Goal: Navigation & Orientation: Find specific page/section

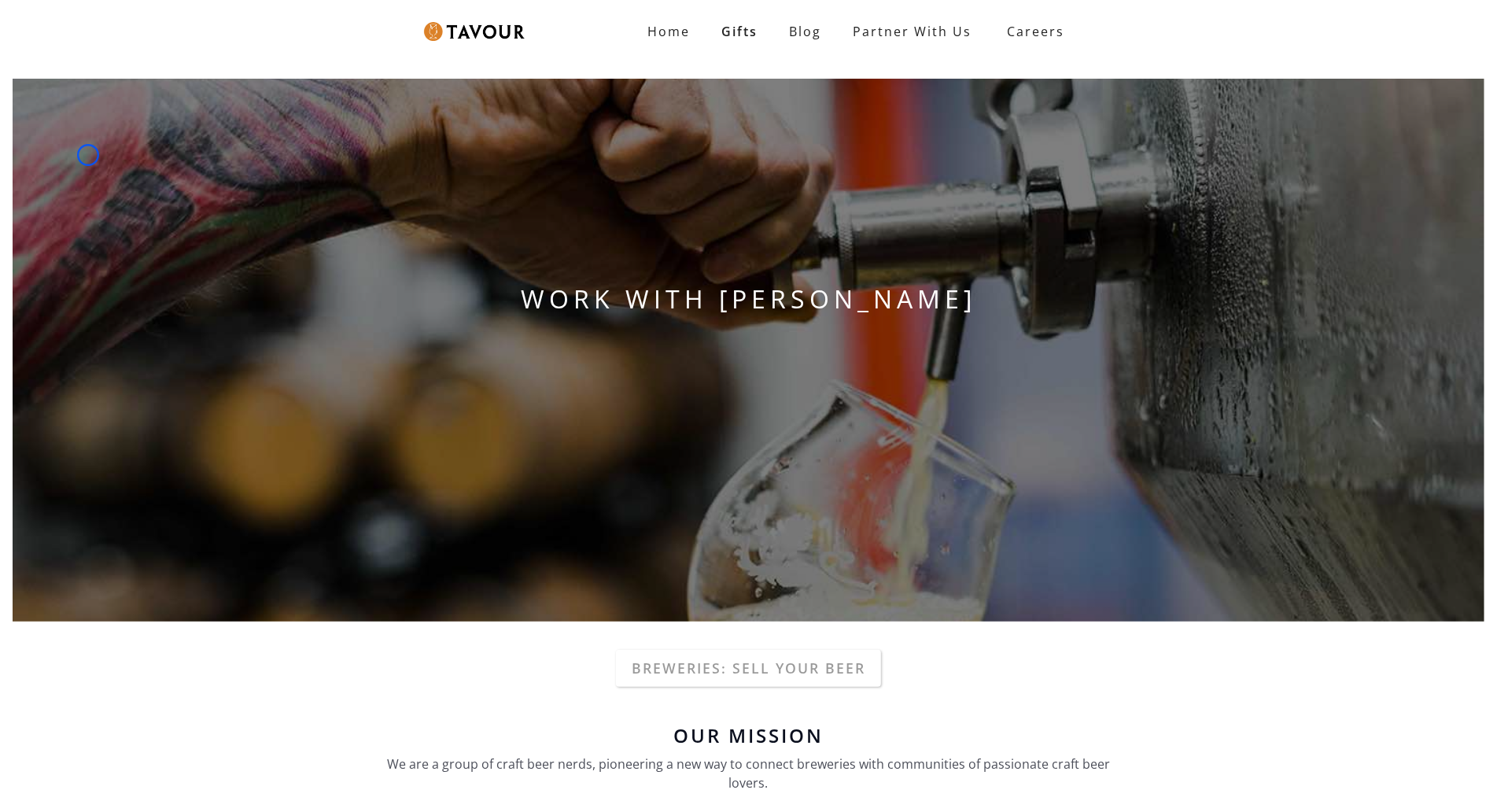
click at [88, 155] on div "WORK WITH [PERSON_NAME]" at bounding box center [748, 350] width 1497 height 568
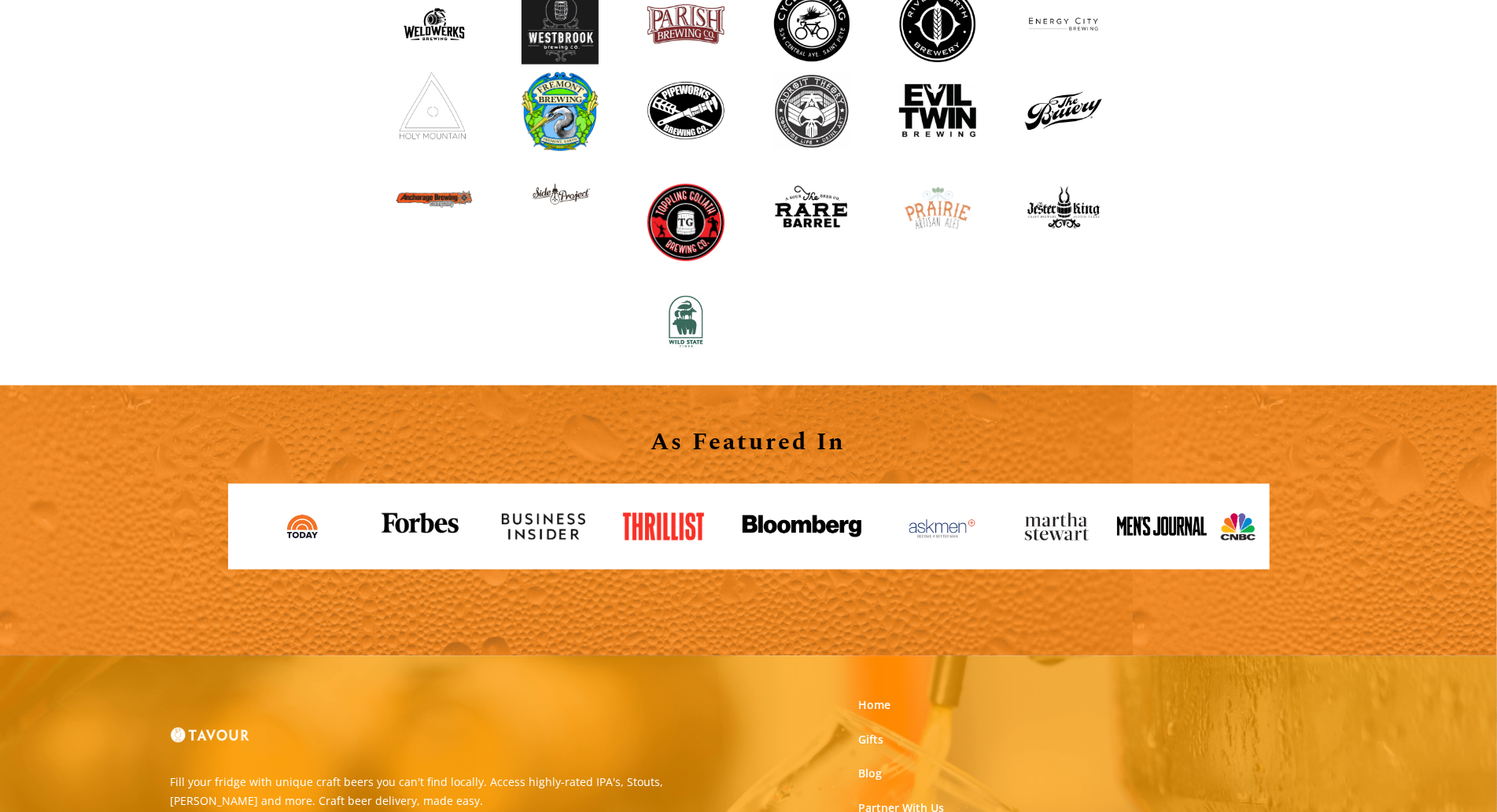
scroll to position [1551, 0]
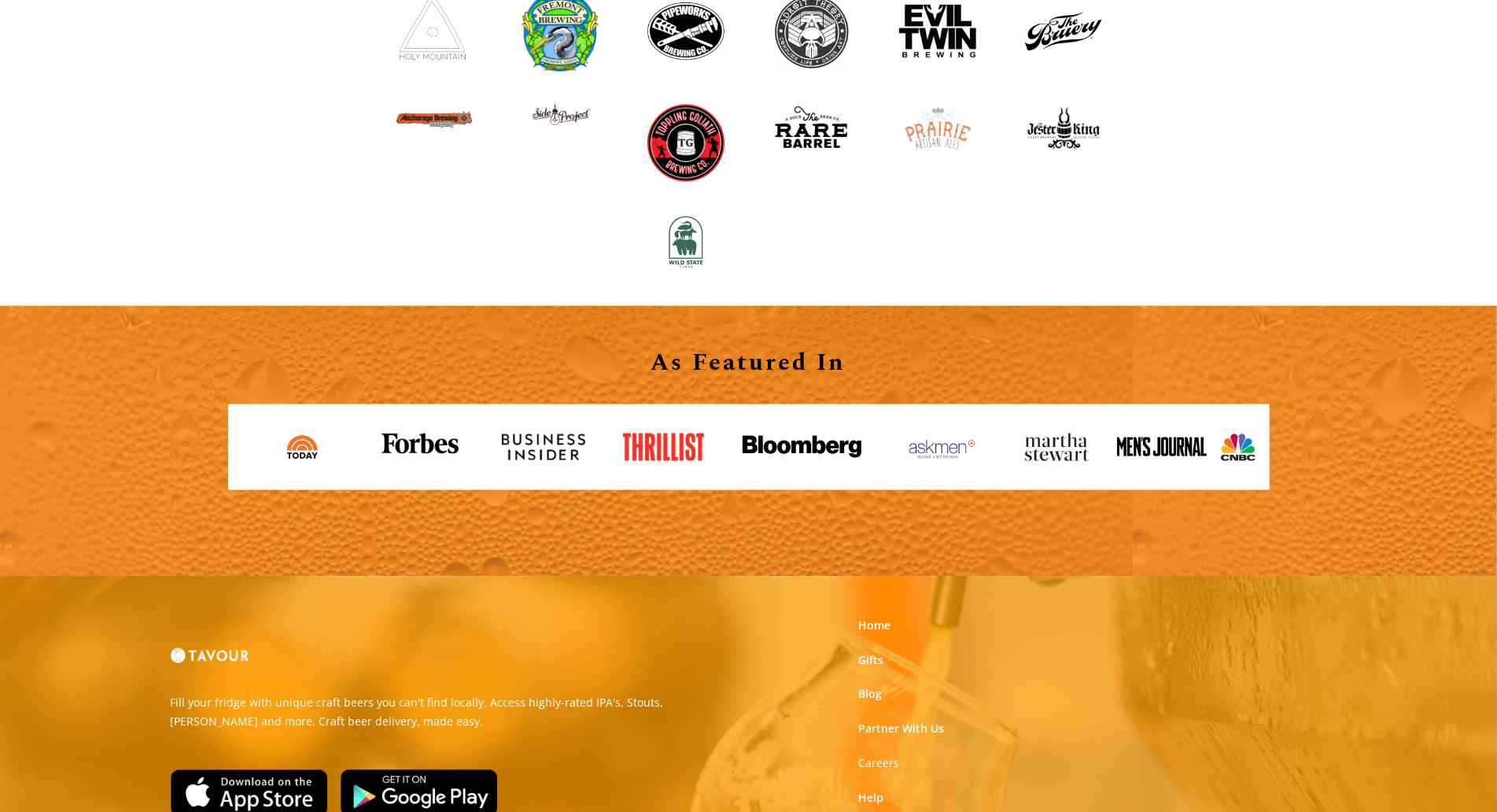
click at [88, 155] on div "Breweries We Work With" at bounding box center [748, 24] width 1497 height 563
click at [109, 114] on div "Breweries We Work With" at bounding box center [748, 24] width 1497 height 563
click at [135, 128] on div "Breweries We Work With" at bounding box center [748, 24] width 1497 height 563
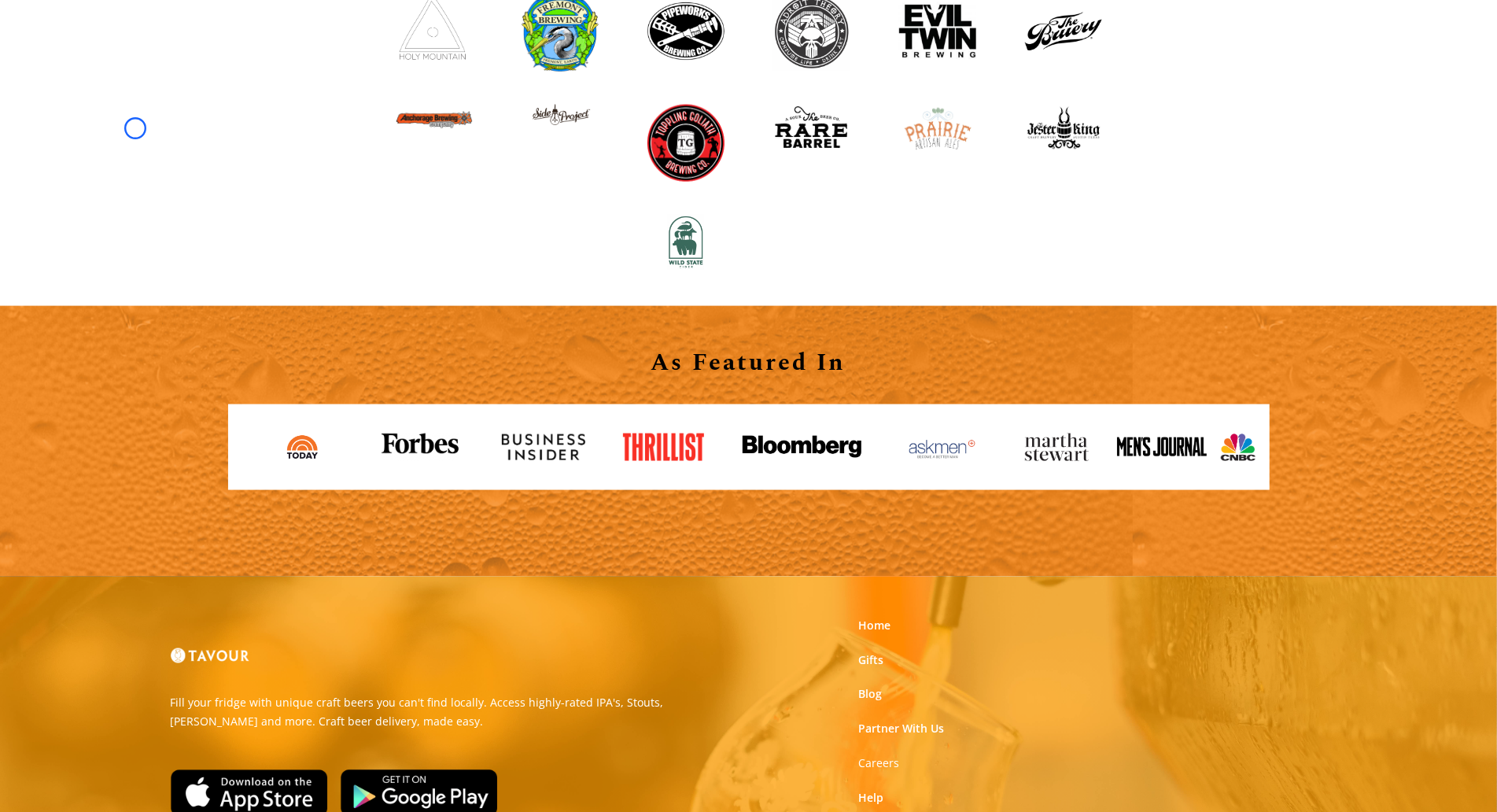
scroll to position [1591, 0]
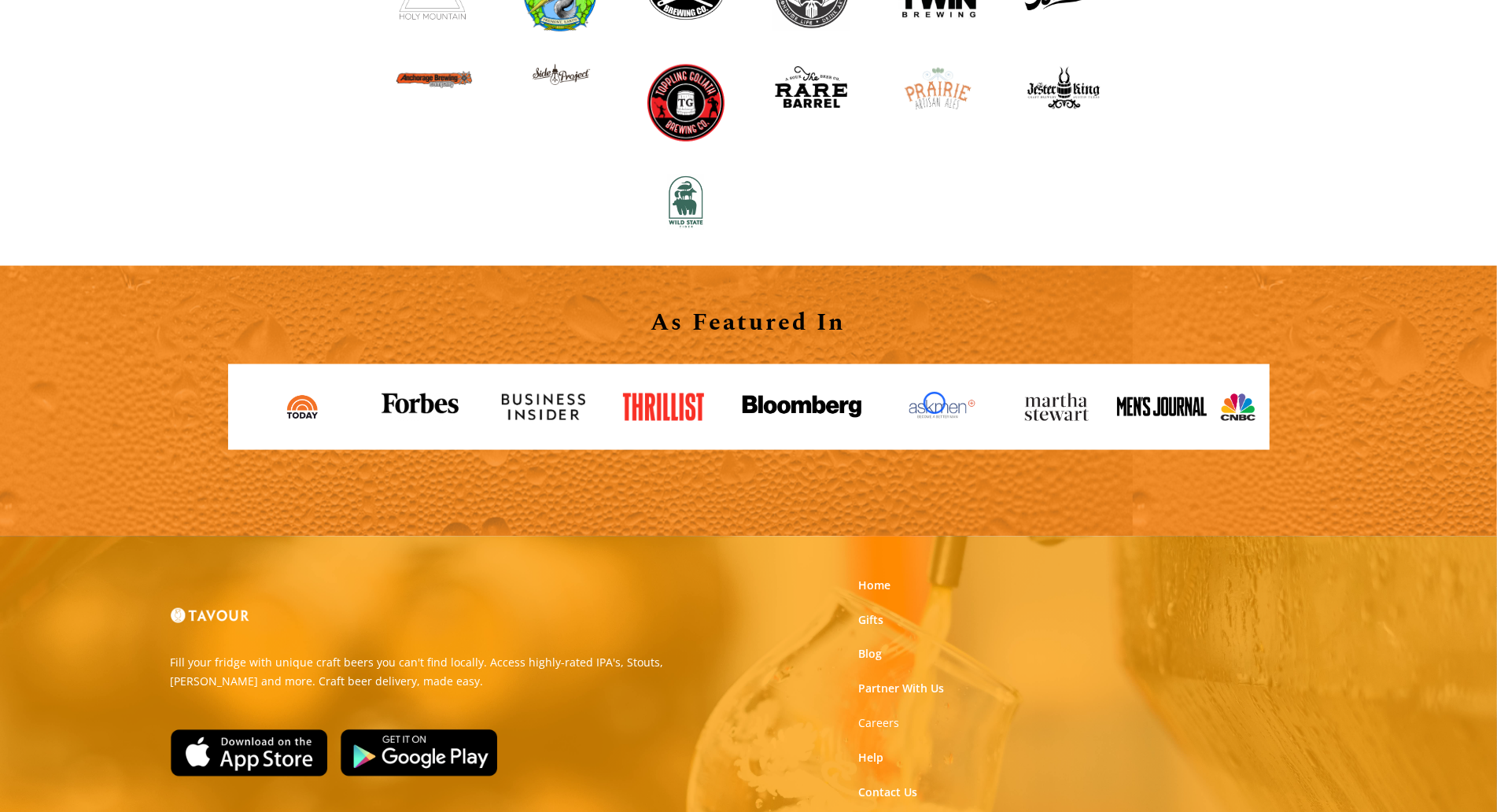
click at [934, 402] on img at bounding box center [942, 407] width 88 height 28
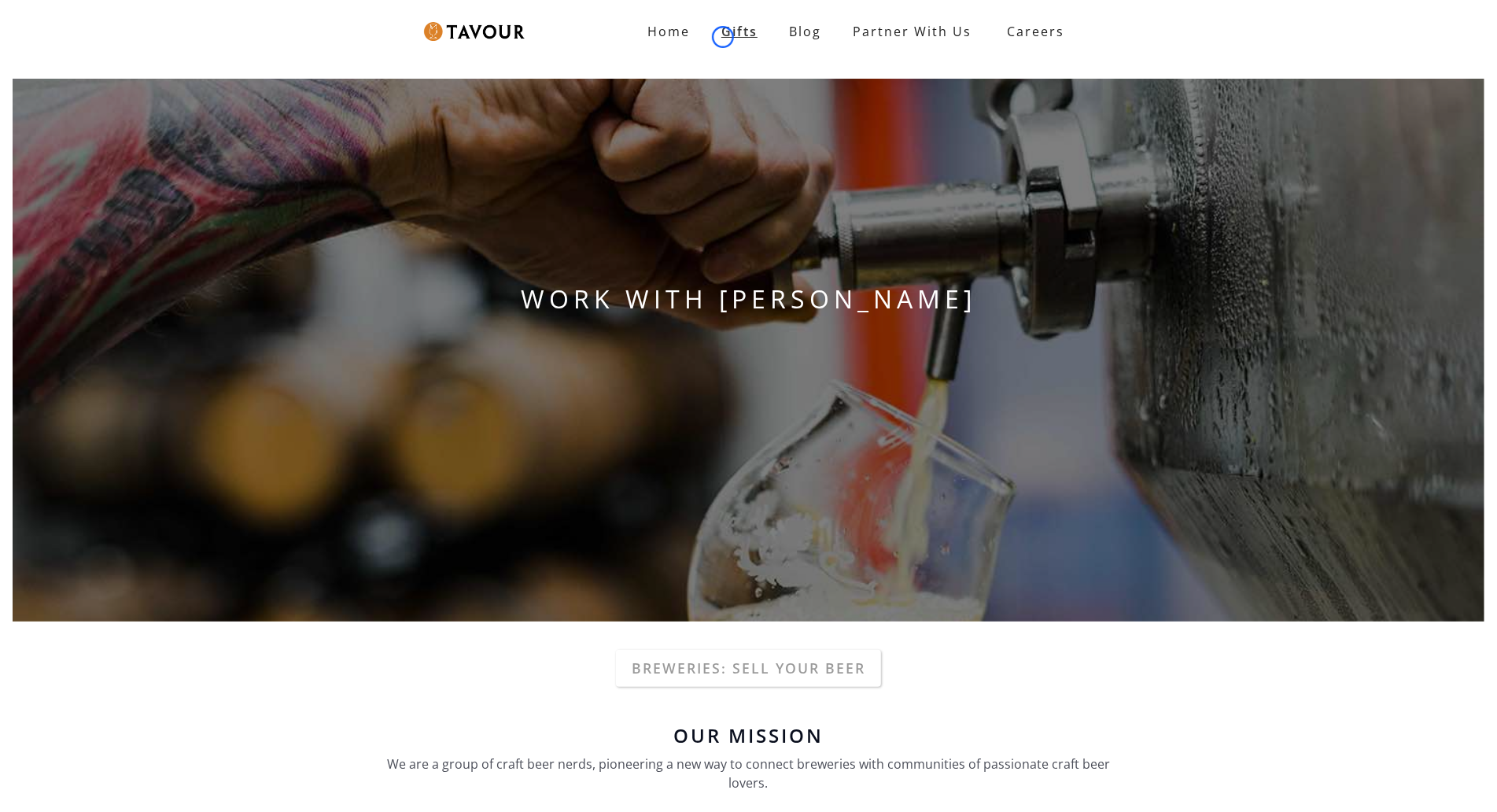
click at [723, 37] on link "Gifts" at bounding box center [739, 31] width 68 height 31
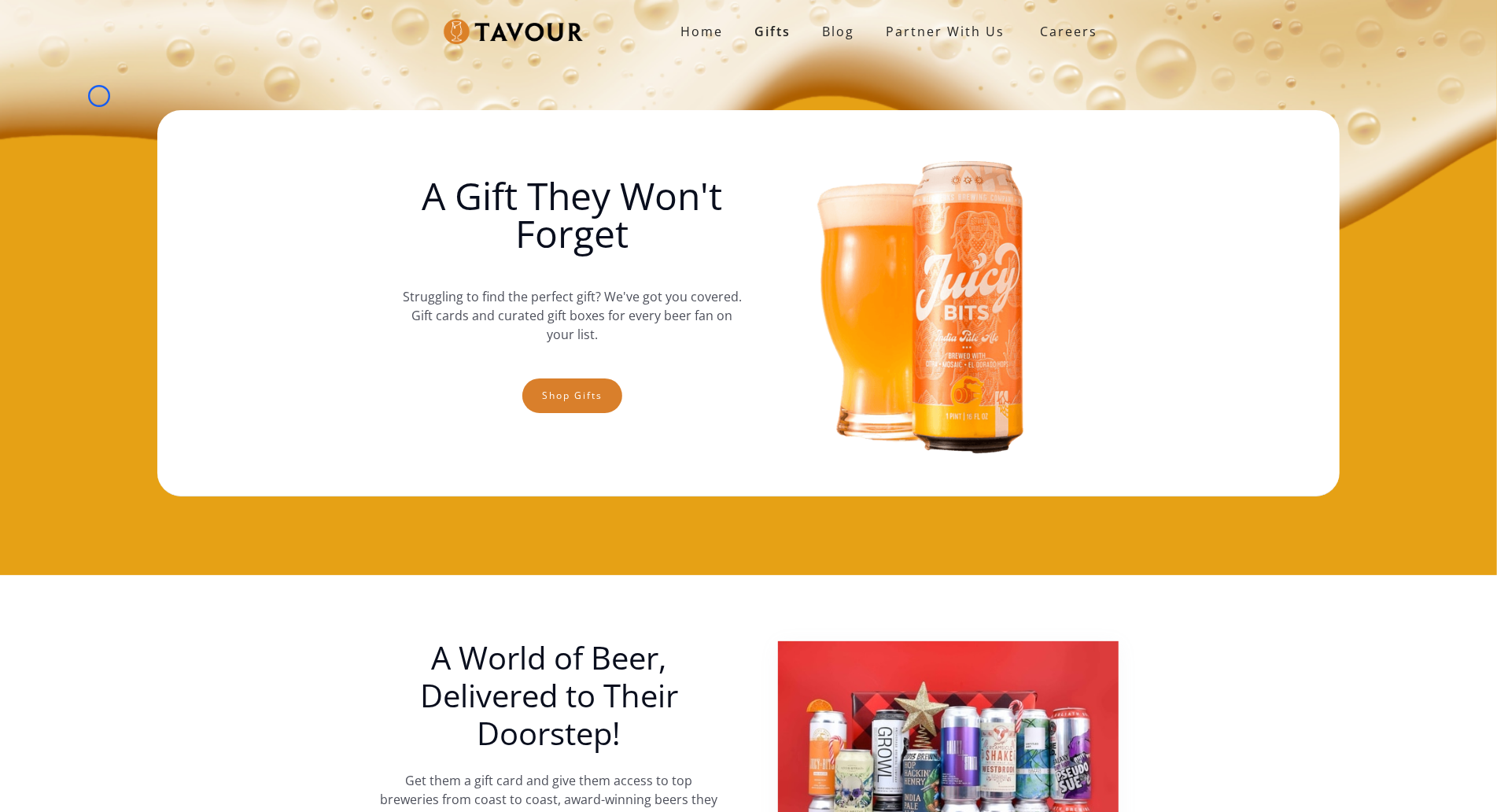
click at [99, 96] on div "Home Gifts Blog partner with us SIGN UP Careers A Gift They Won't Forget Strugg…" at bounding box center [748, 288] width 1497 height 575
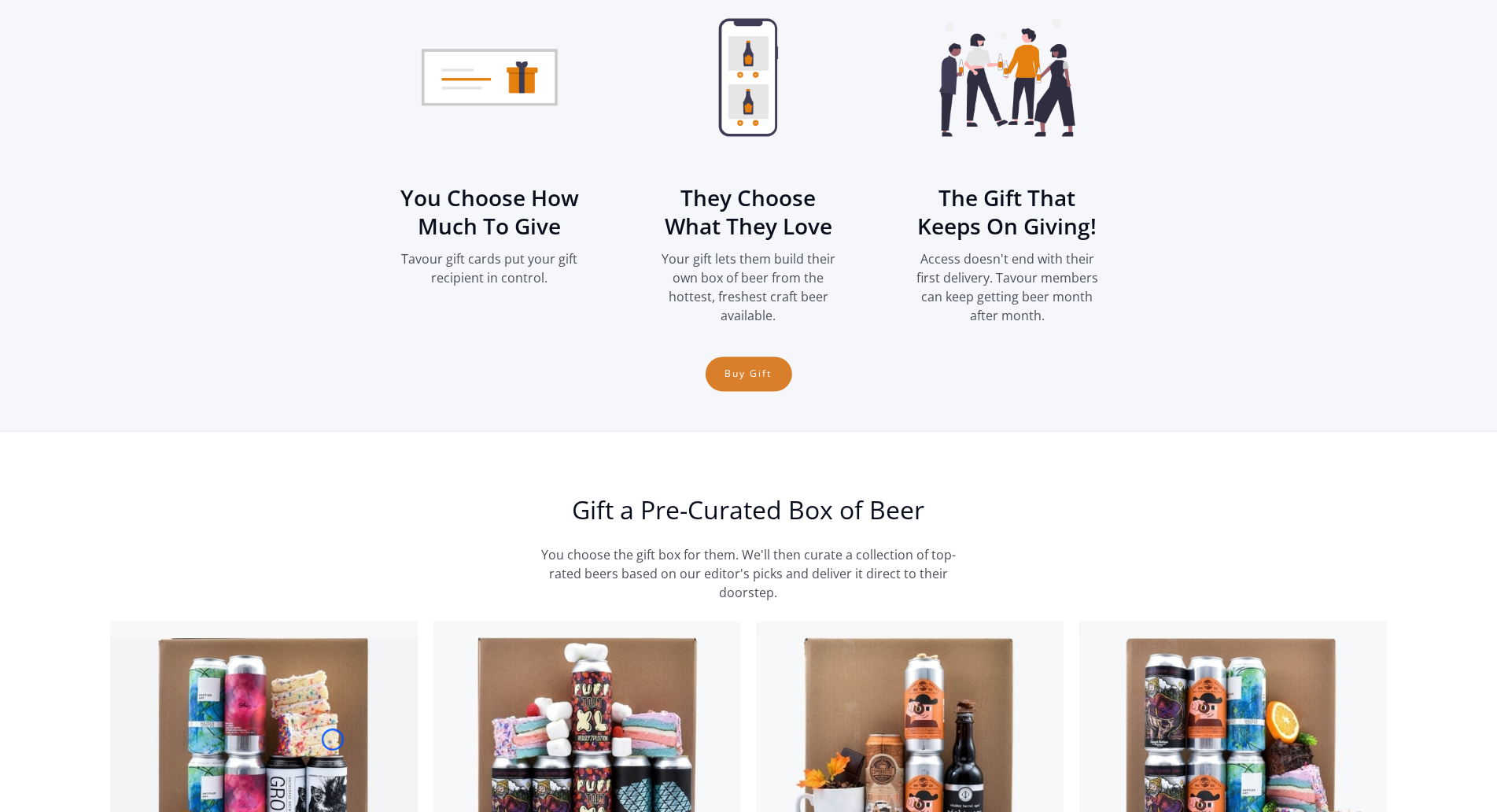
scroll to position [2346, 0]
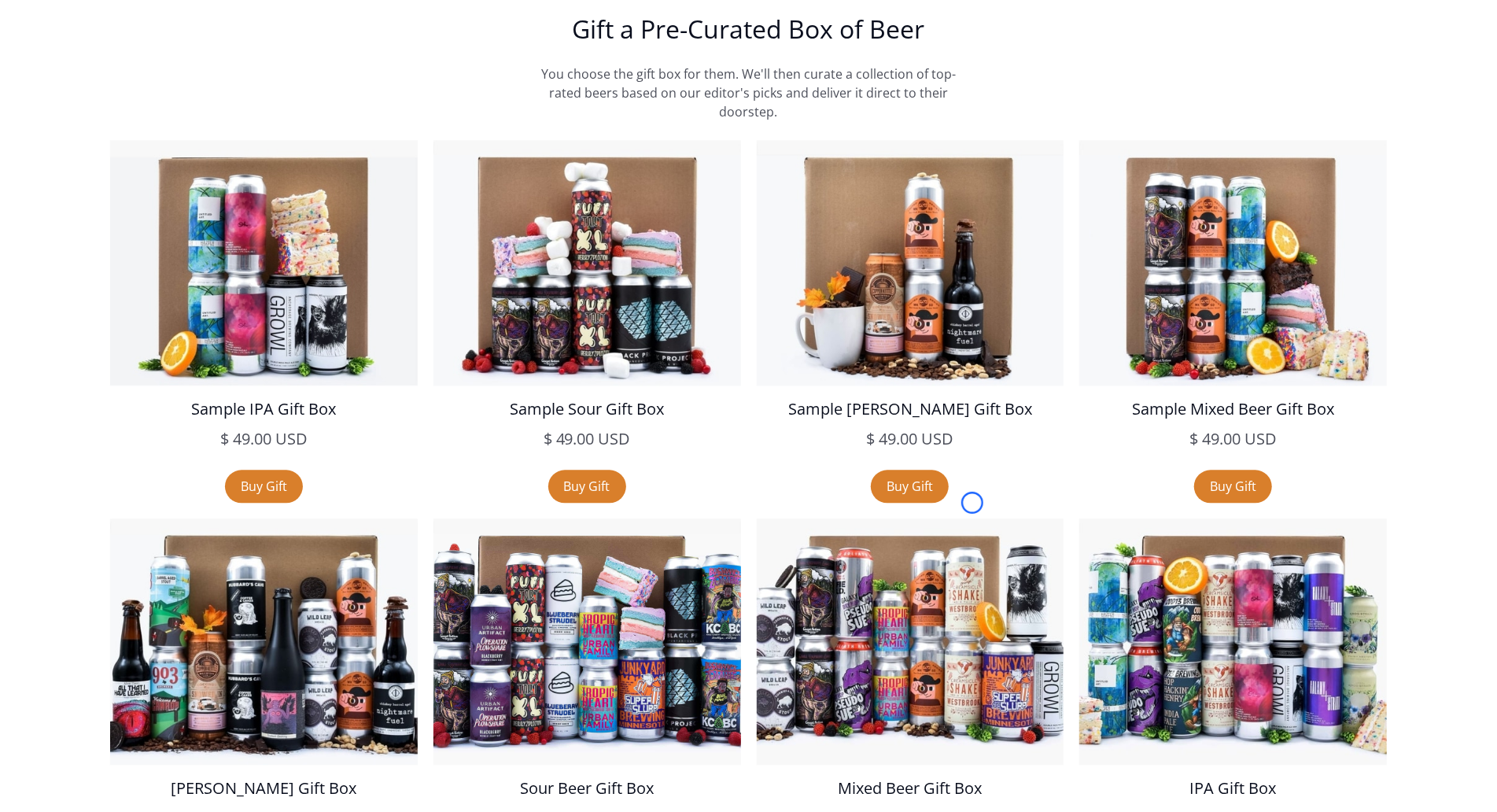
click at [99, 140] on div "Sample IPA Gift Box $ 49.00 USD $ 49.00 USD sale Buy Gift Sample Sour Gift Box …" at bounding box center [749, 518] width 1450 height 758
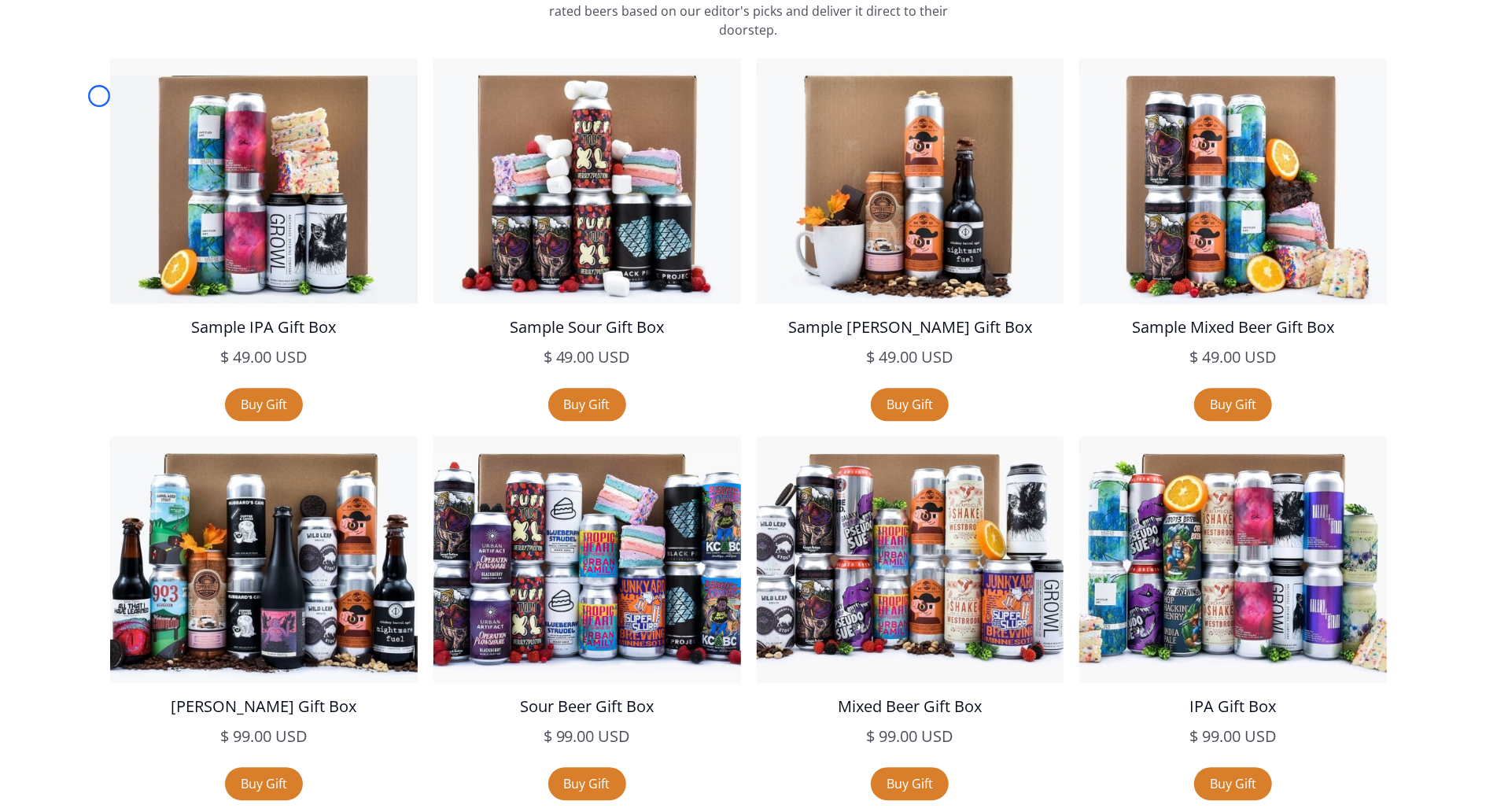
scroll to position [0, 0]
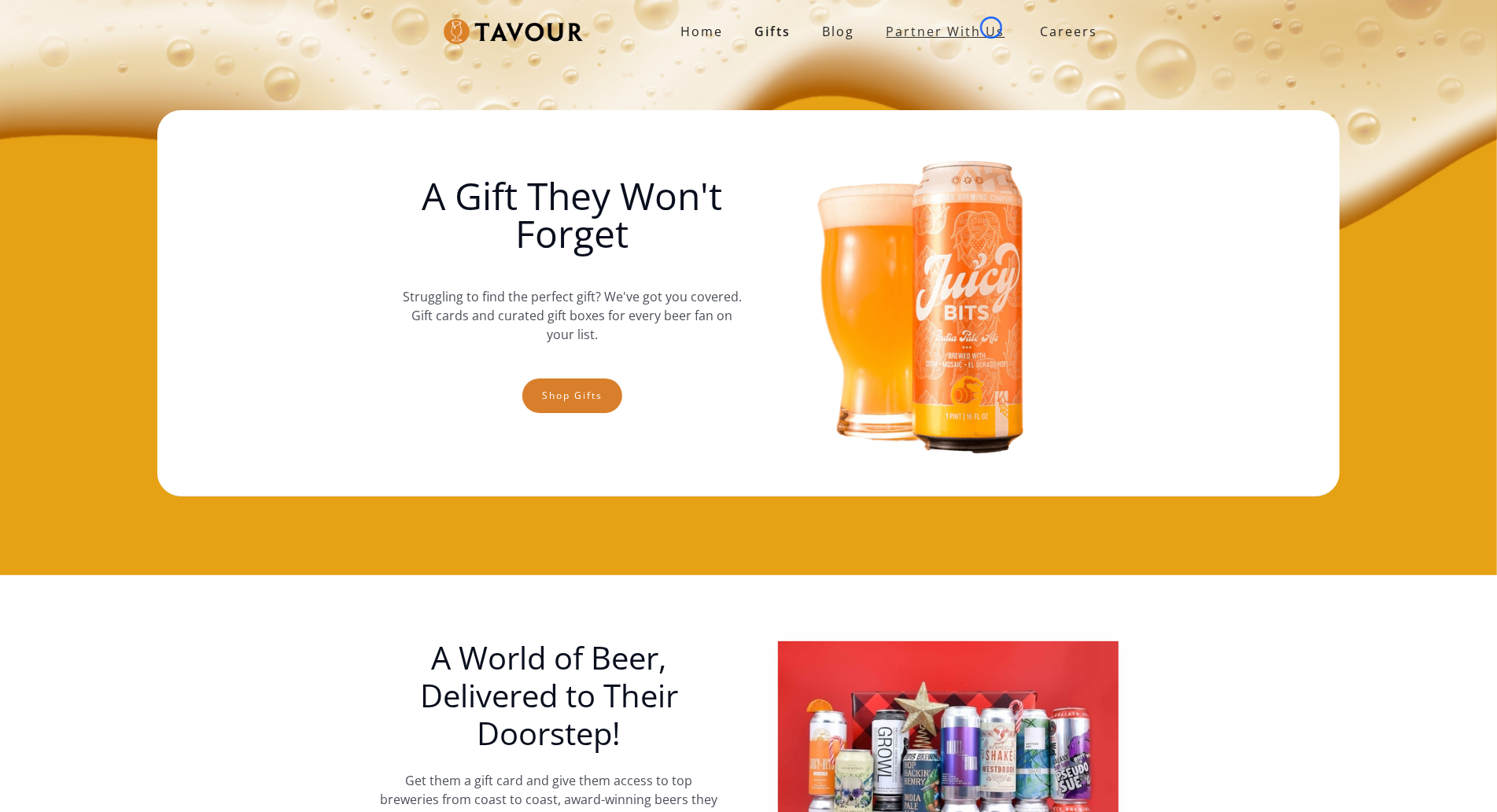
click at [991, 28] on link "partner with us" at bounding box center [946, 31] width 151 height 31
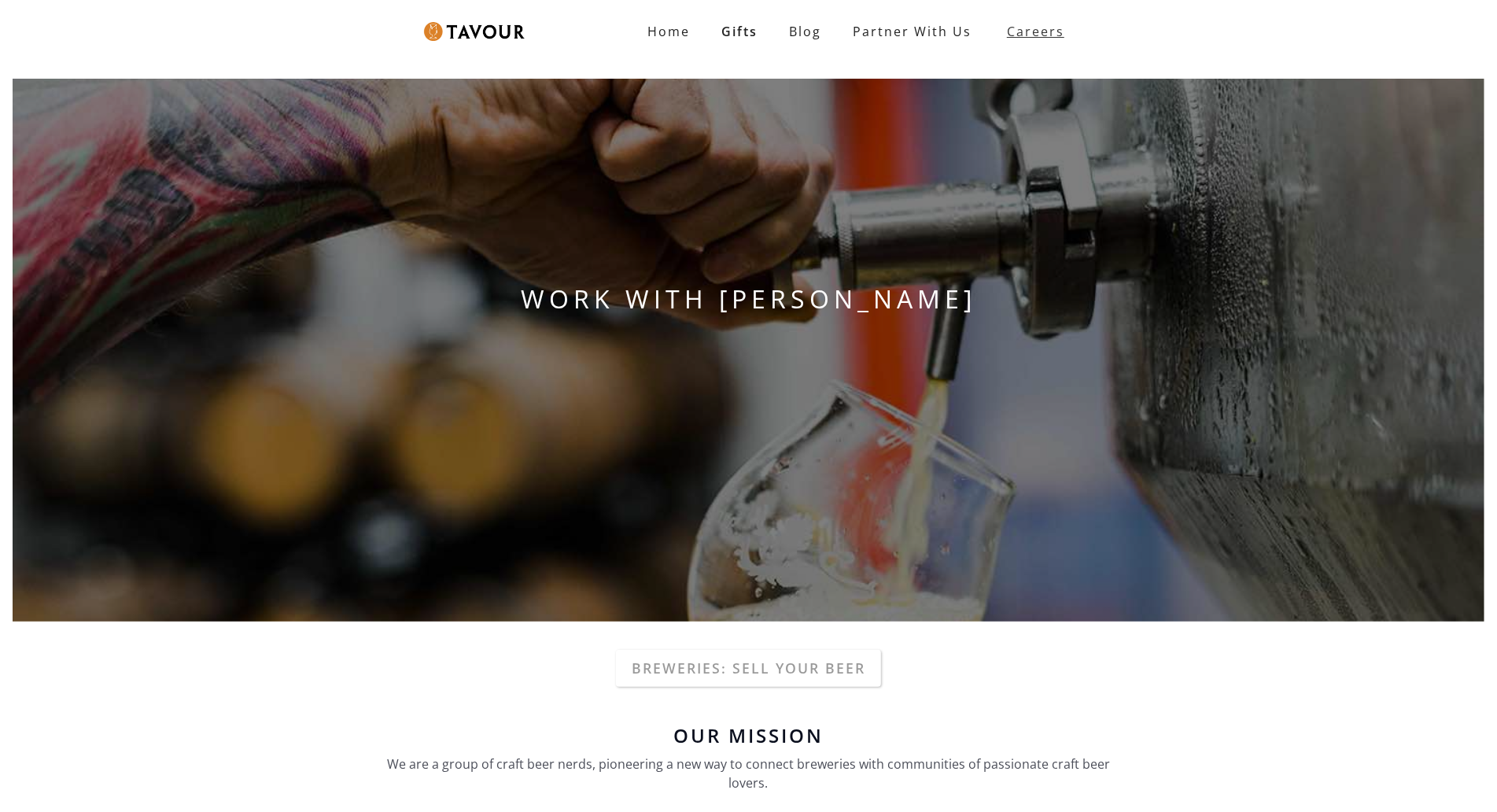
click at [991, 28] on link "Careers" at bounding box center [1032, 31] width 89 height 44
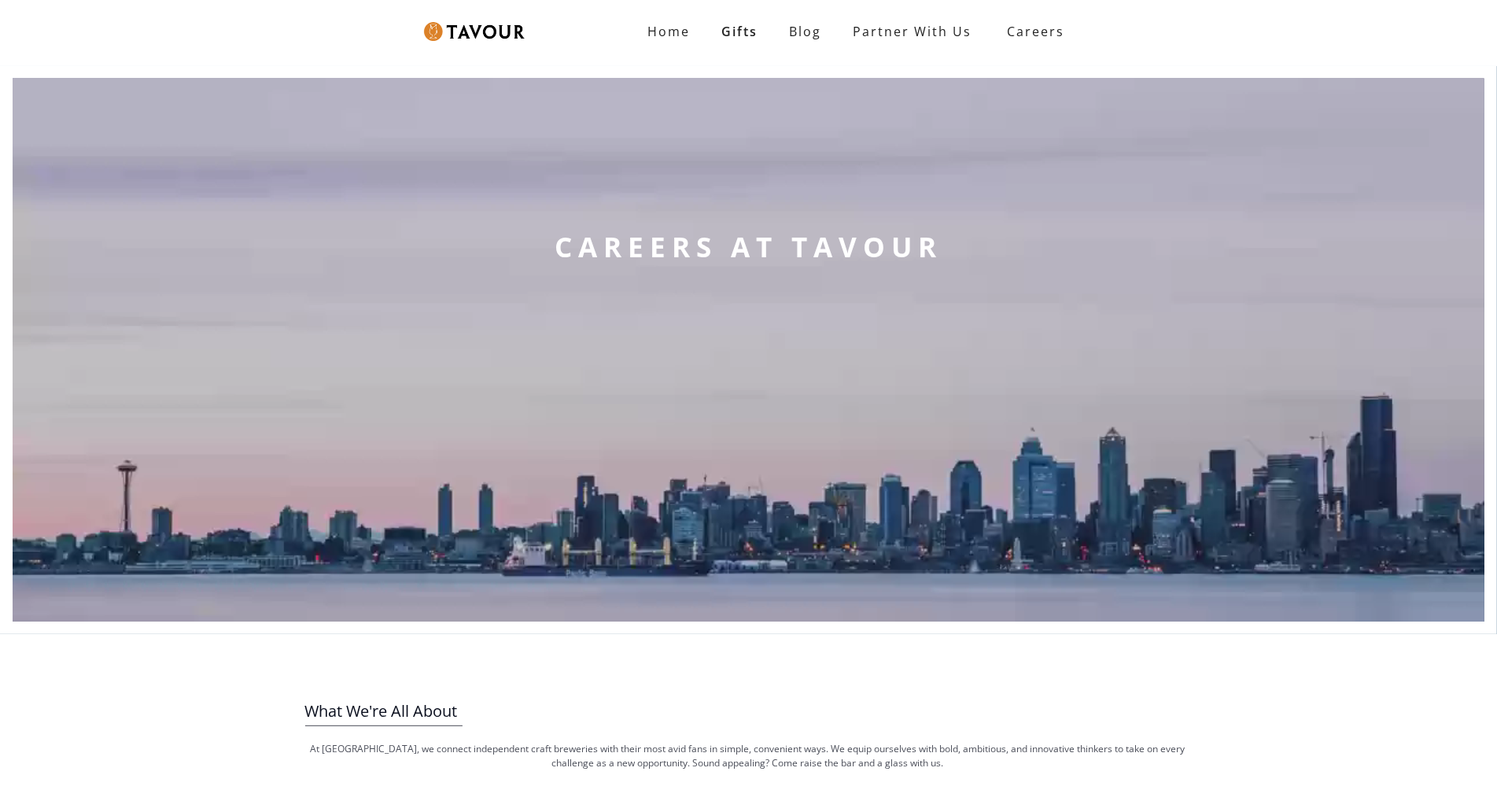
click at [87, 114] on video at bounding box center [748, 350] width 1472 height 543
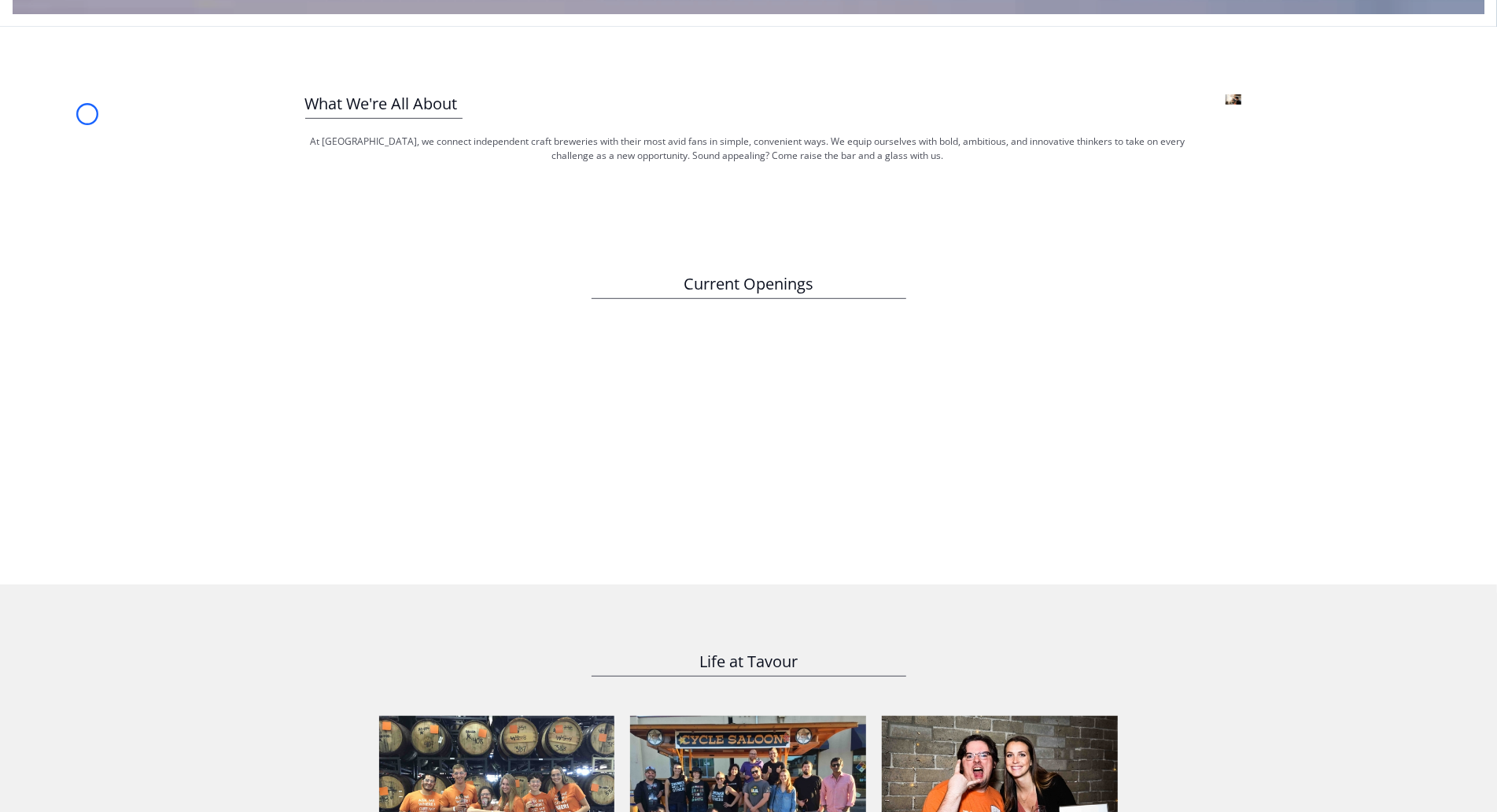
scroll to position [635, 0]
